Goal: Complete application form

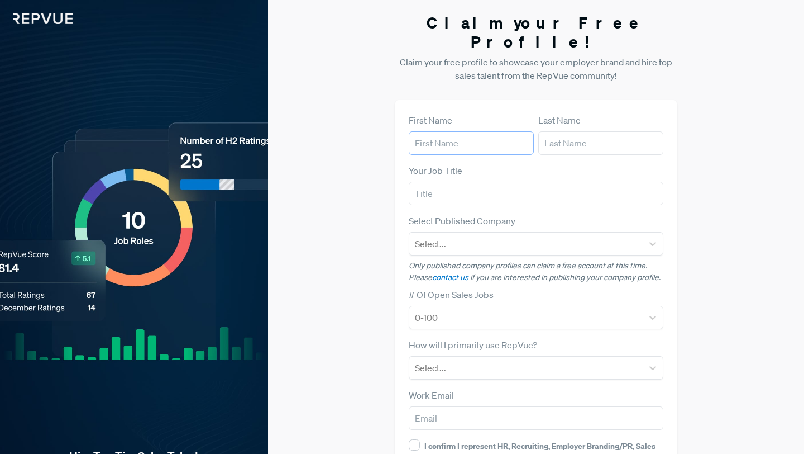
click at [458, 131] on input "text" at bounding box center [471, 142] width 125 height 23
type input "[PERSON_NAME]"
type input "[EMAIL_ADDRESS][DOMAIN_NAME]"
click at [456, 182] on input "text" at bounding box center [536, 193] width 255 height 23
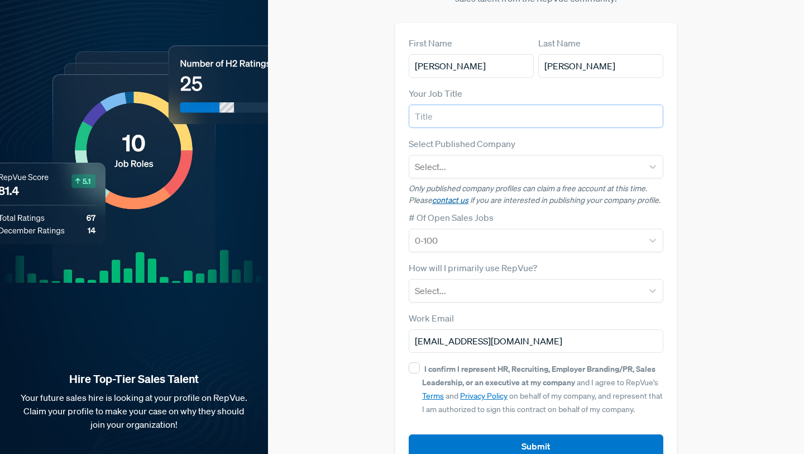
scroll to position [84, 0]
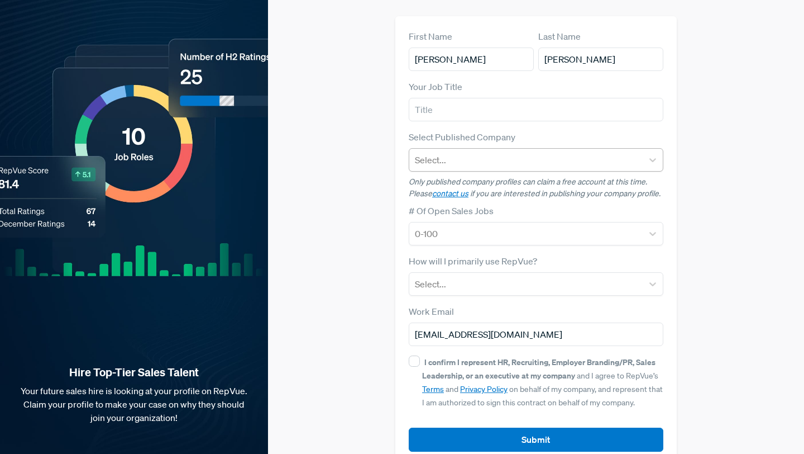
click at [448, 150] on div "Select..." at bounding box center [526, 160] width 234 height 20
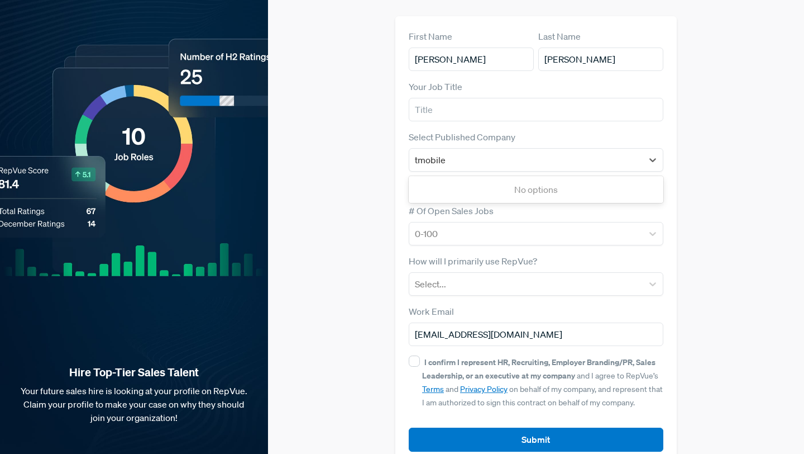
type input "tmobile"
click at [661, 130] on div "Select Published Company Use Up and Down to choose options, press Enter to sele…" at bounding box center [536, 150] width 255 height 41
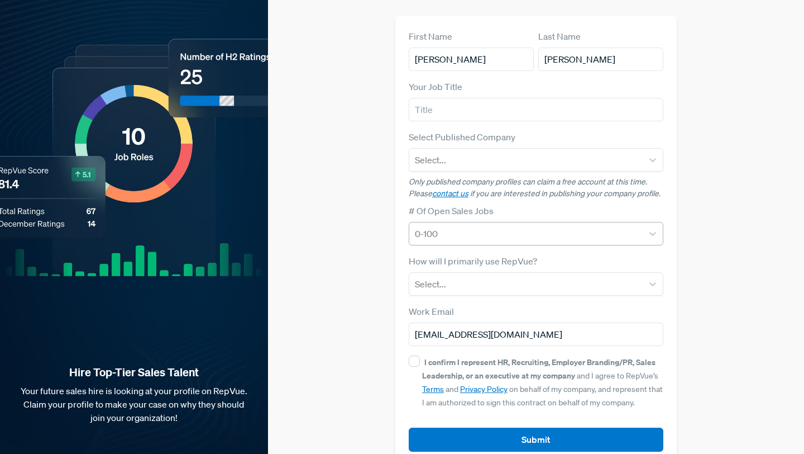
scroll to position [89, 0]
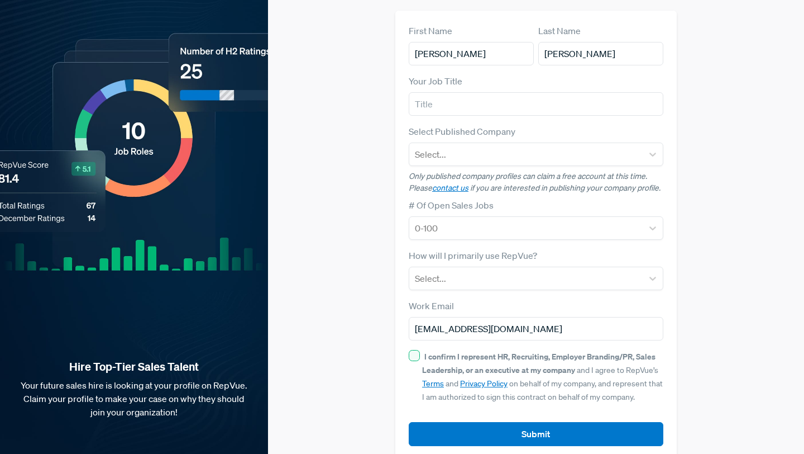
click at [420, 349] on div "I confirm I represent HR, Recruiting, Employer Branding/PR, Sales Leadership, o…" at bounding box center [536, 376] width 255 height 54
click at [416, 350] on input "I confirm I represent HR, Recruiting, Employer Branding/PR, Sales Leadership, o…" at bounding box center [414, 355] width 11 height 11
checkbox input "true"
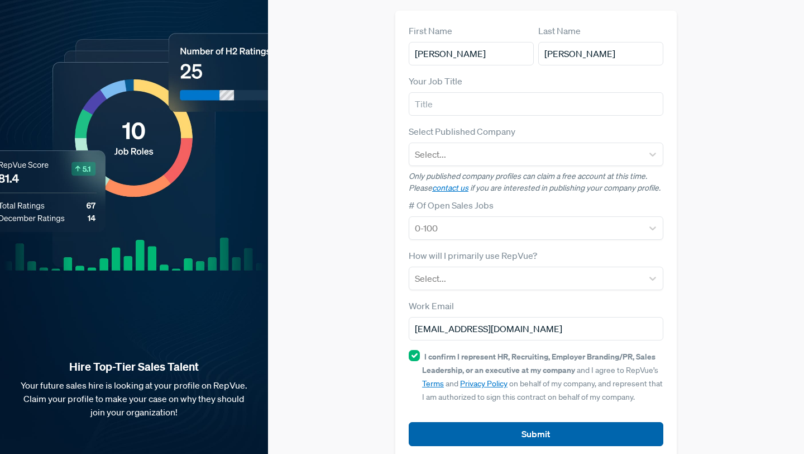
click at [498, 422] on button "Submit" at bounding box center [536, 434] width 255 height 24
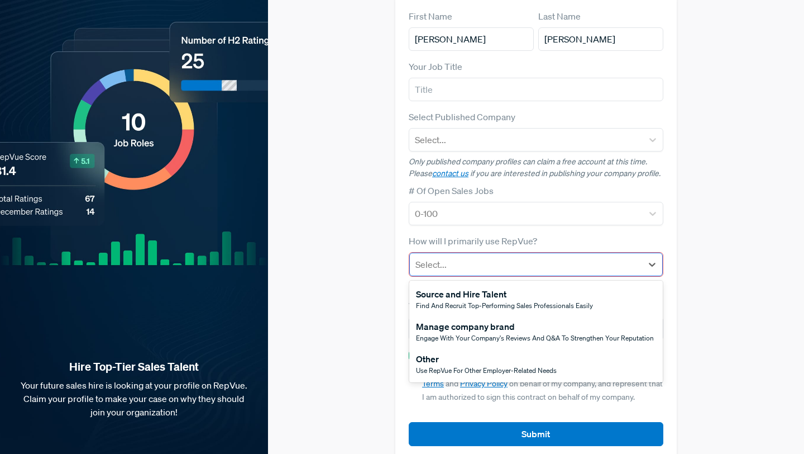
click at [480, 256] on div at bounding box center [526, 264] width 221 height 16
click at [479, 352] on div "Other" at bounding box center [486, 358] width 141 height 13
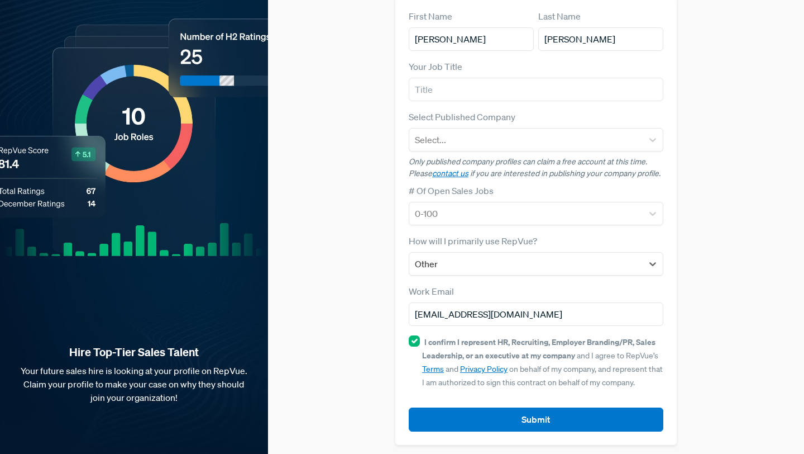
scroll to position [89, 0]
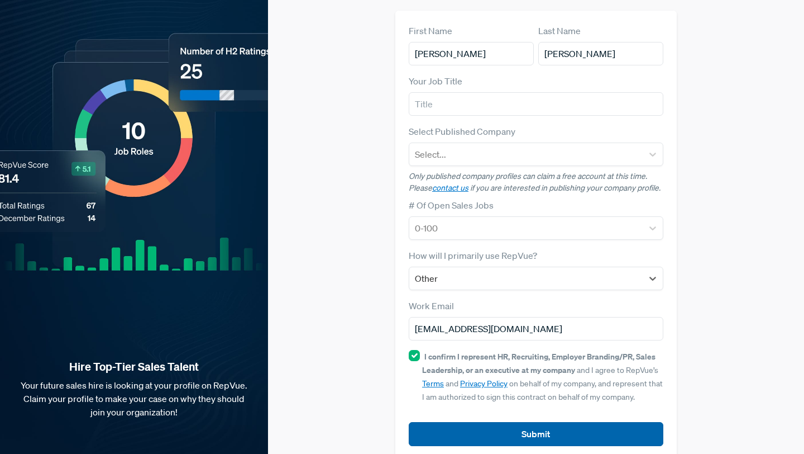
click at [472, 422] on button "Submit" at bounding box center [536, 434] width 255 height 24
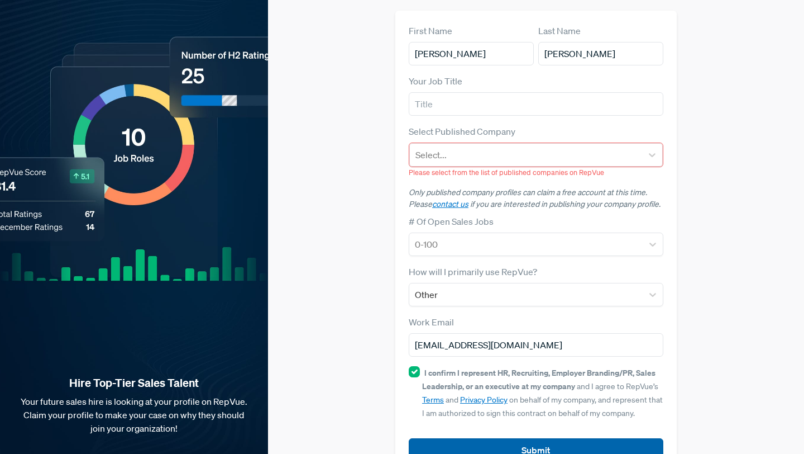
scroll to position [106, 0]
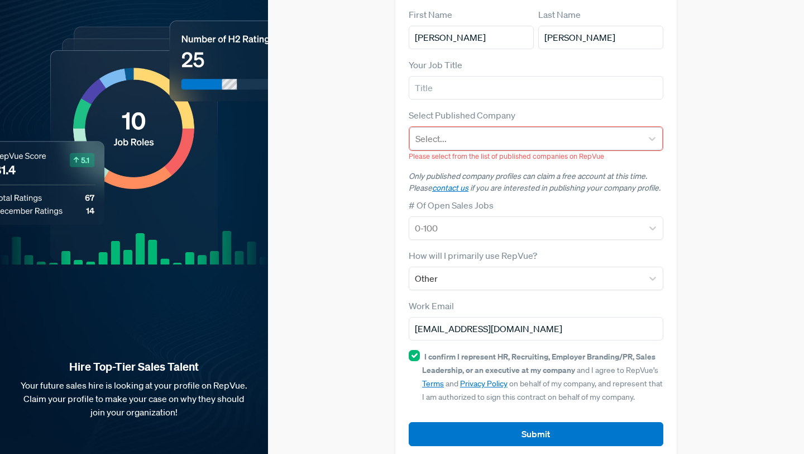
click at [484, 131] on div at bounding box center [526, 139] width 221 height 16
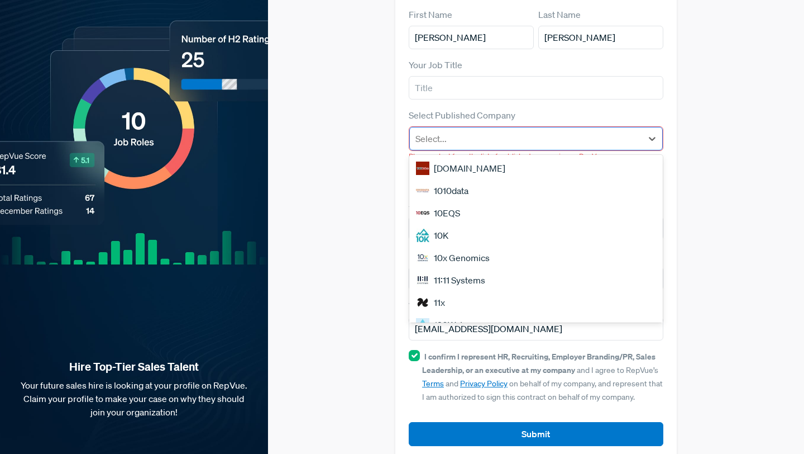
click at [471, 131] on div at bounding box center [526, 139] width 221 height 16
click at [465, 224] on div "10K" at bounding box center [536, 235] width 254 height 22
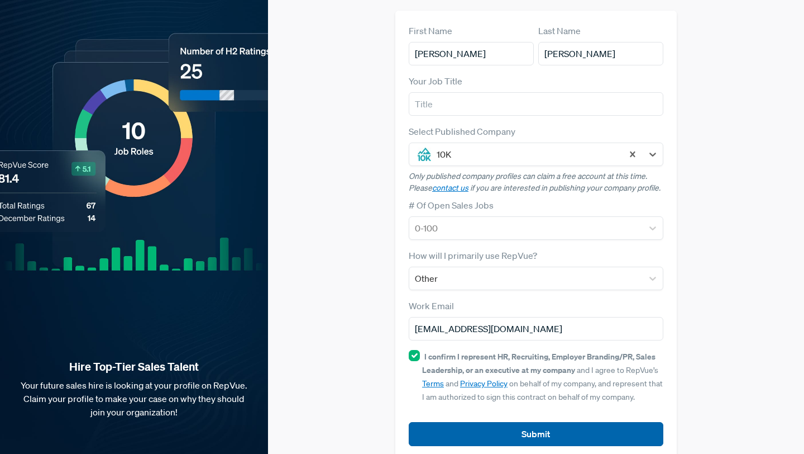
click at [532, 422] on button "Submit" at bounding box center [536, 434] width 255 height 24
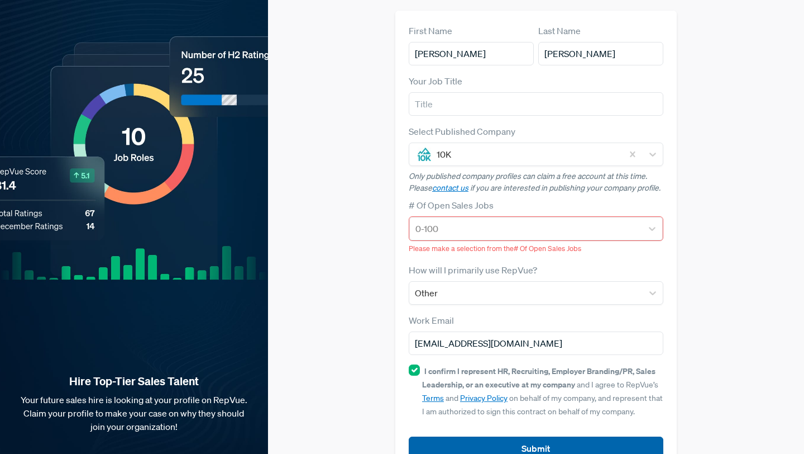
scroll to position [104, 0]
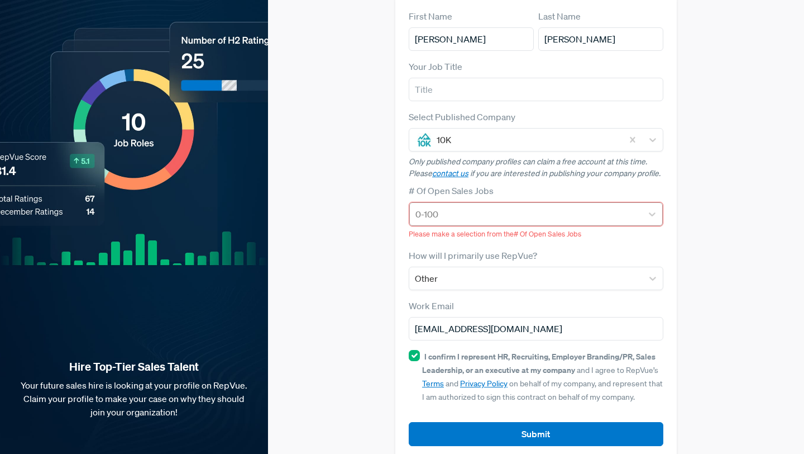
click at [494, 206] on div at bounding box center [526, 214] width 221 height 16
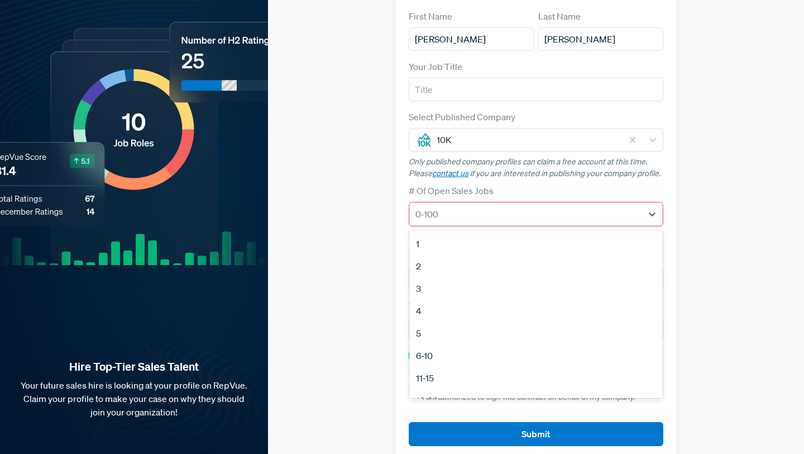
click at [485, 232] on div "1" at bounding box center [536, 243] width 254 height 22
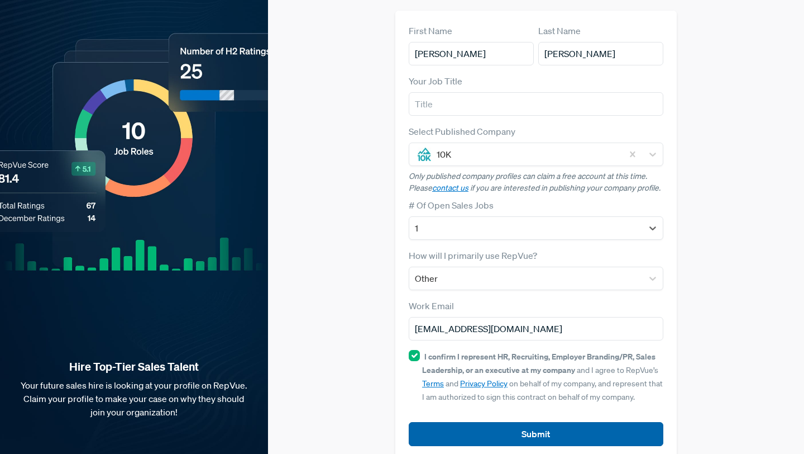
click at [484, 422] on button "Submit" at bounding box center [536, 434] width 255 height 24
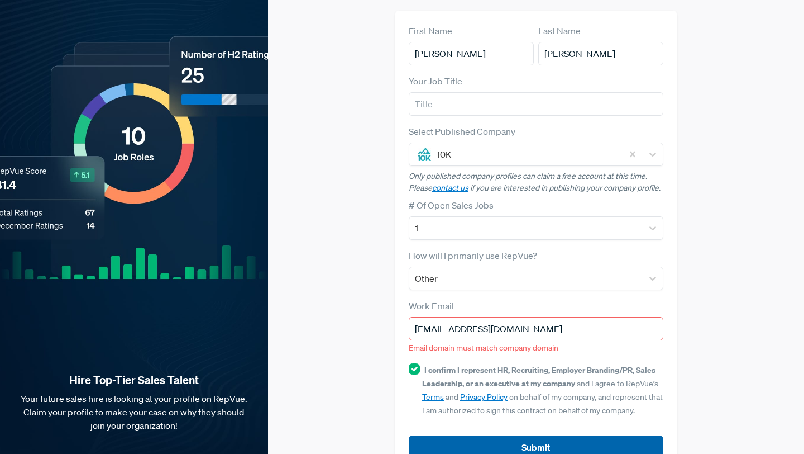
scroll to position [103, 0]
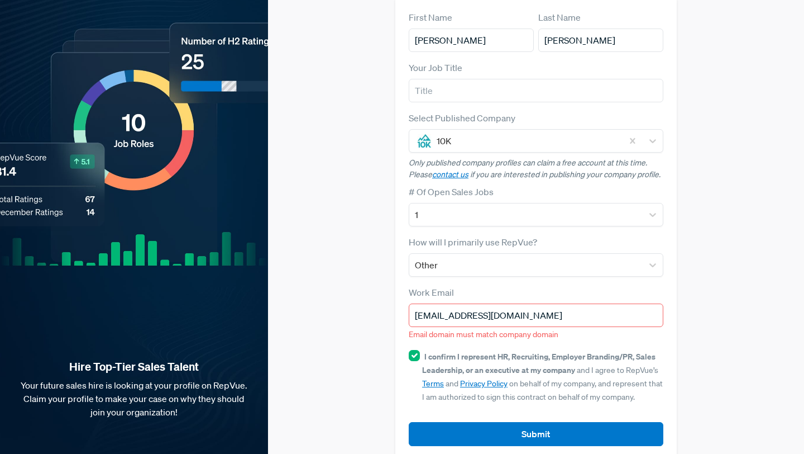
click at [561, 303] on input "[EMAIL_ADDRESS][DOMAIN_NAME]" at bounding box center [536, 314] width 255 height 23
click at [558, 303] on input "[EMAIL_ADDRESS][DOMAIN_NAME]" at bounding box center [536, 314] width 255 height 23
click at [356, 318] on div "Claim your Free Profile! Claim your free profile to showcase your employer bran…" at bounding box center [536, 184] width 536 height 575
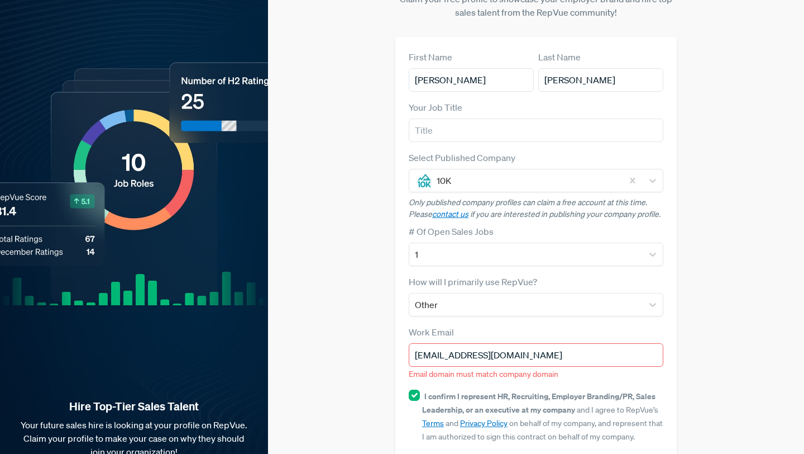
scroll to position [0, 0]
